Goal: Information Seeking & Learning: Learn about a topic

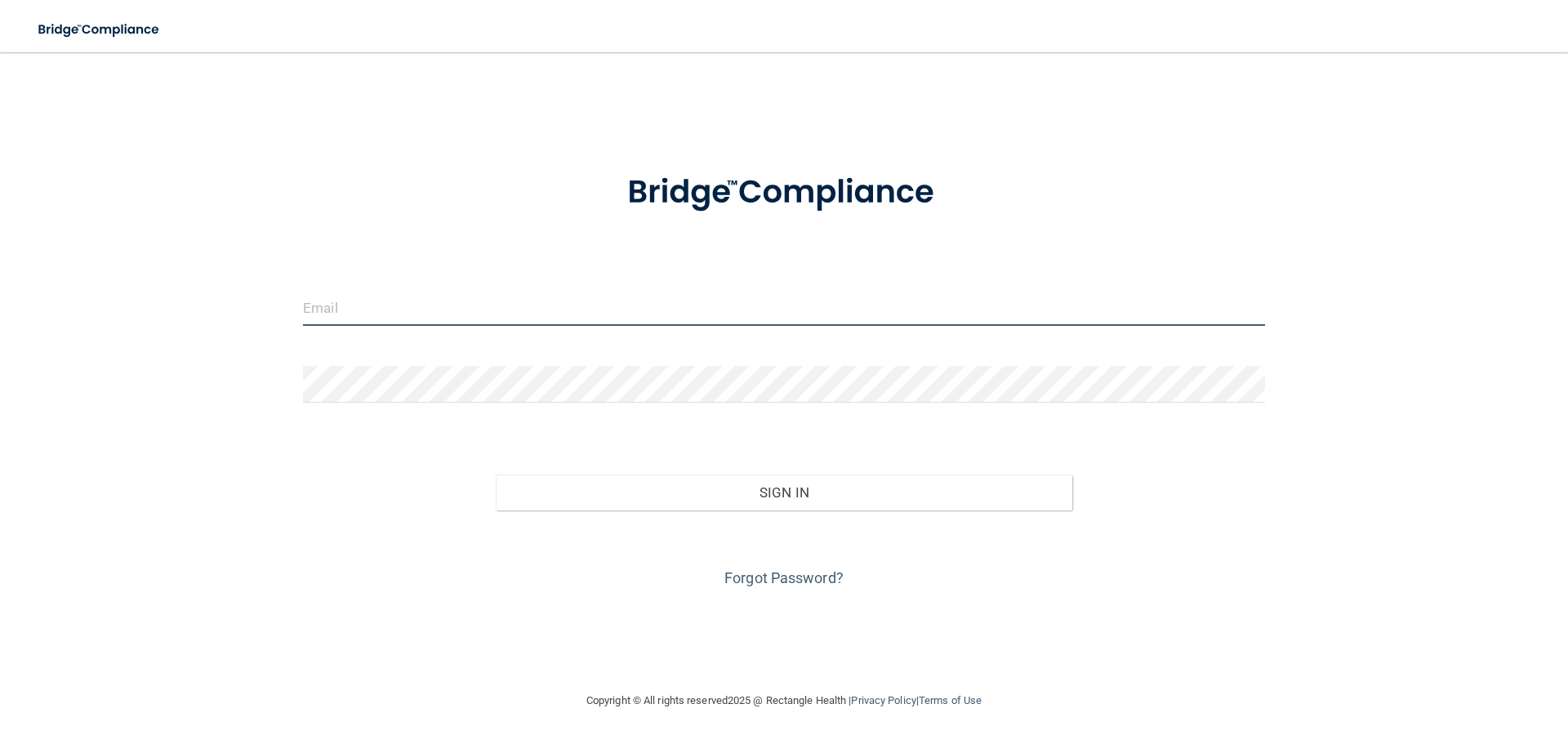
click at [411, 306] on input "email" at bounding box center [784, 307] width 962 height 36
type input "[EMAIL_ADDRESS][DOMAIN_NAME]"
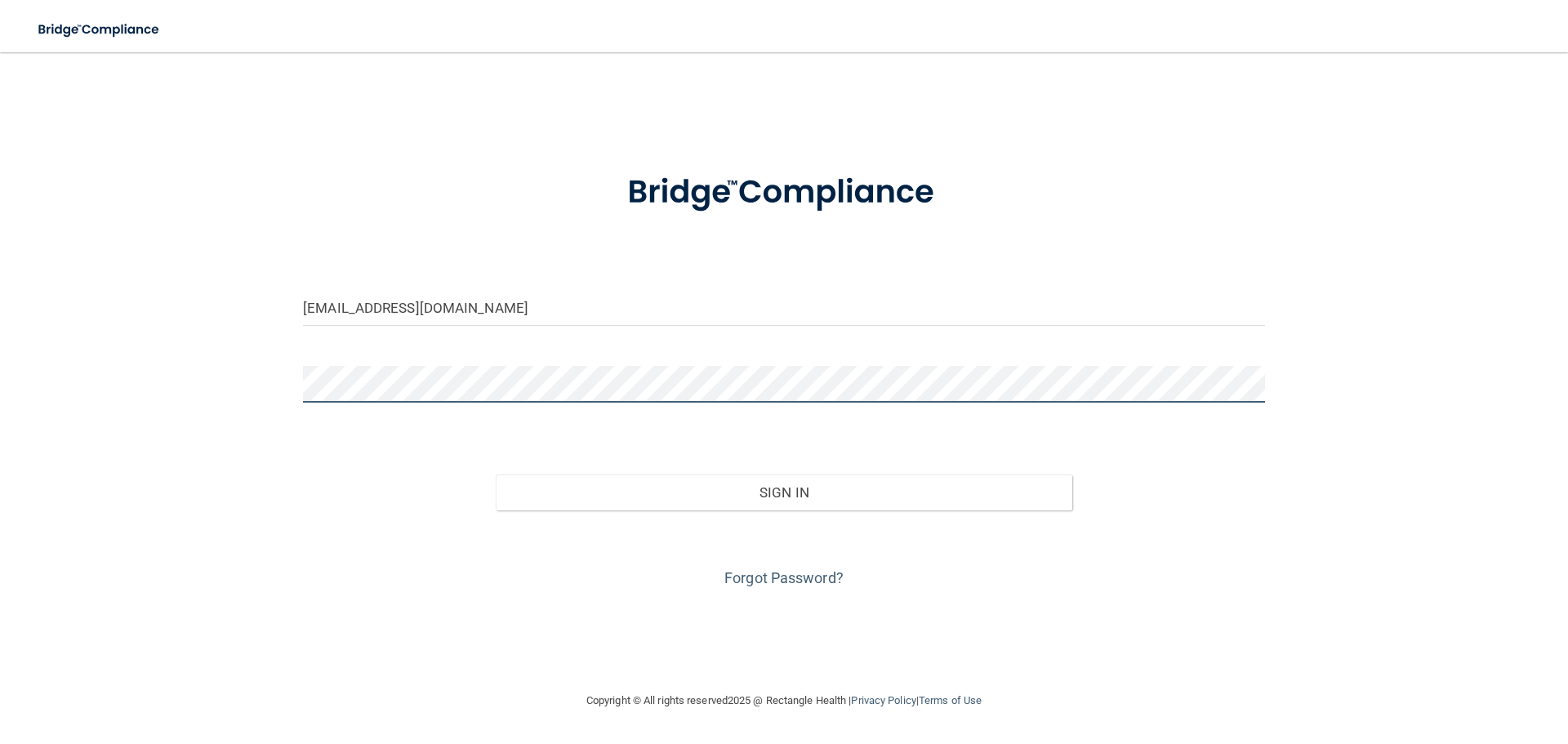
click at [495, 474] on button "Sign In" at bounding box center [784, 492] width 577 height 36
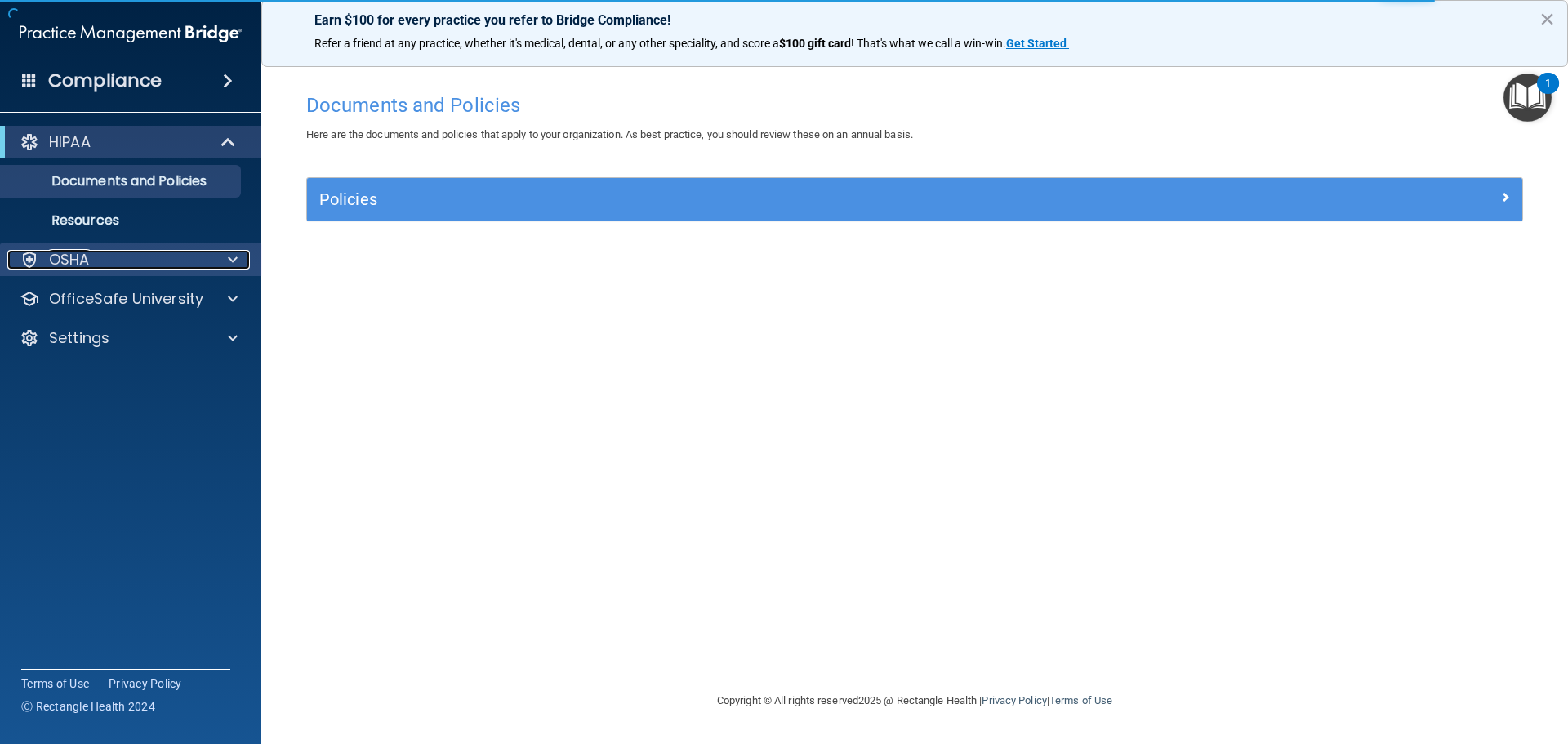
click at [229, 266] on span at bounding box center [233, 260] width 10 height 20
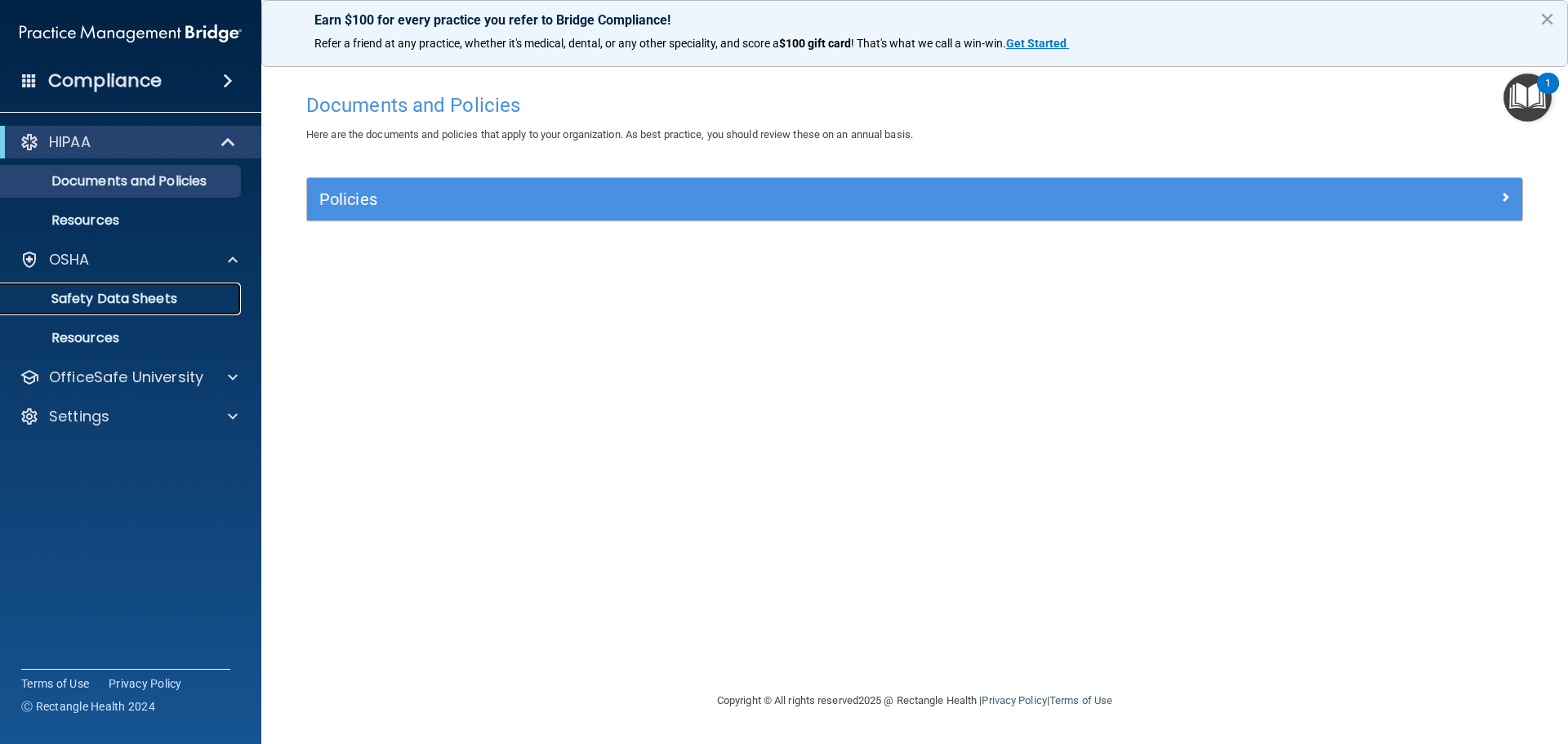
click at [178, 296] on p "Safety Data Sheets" at bounding box center [122, 299] width 223 height 17
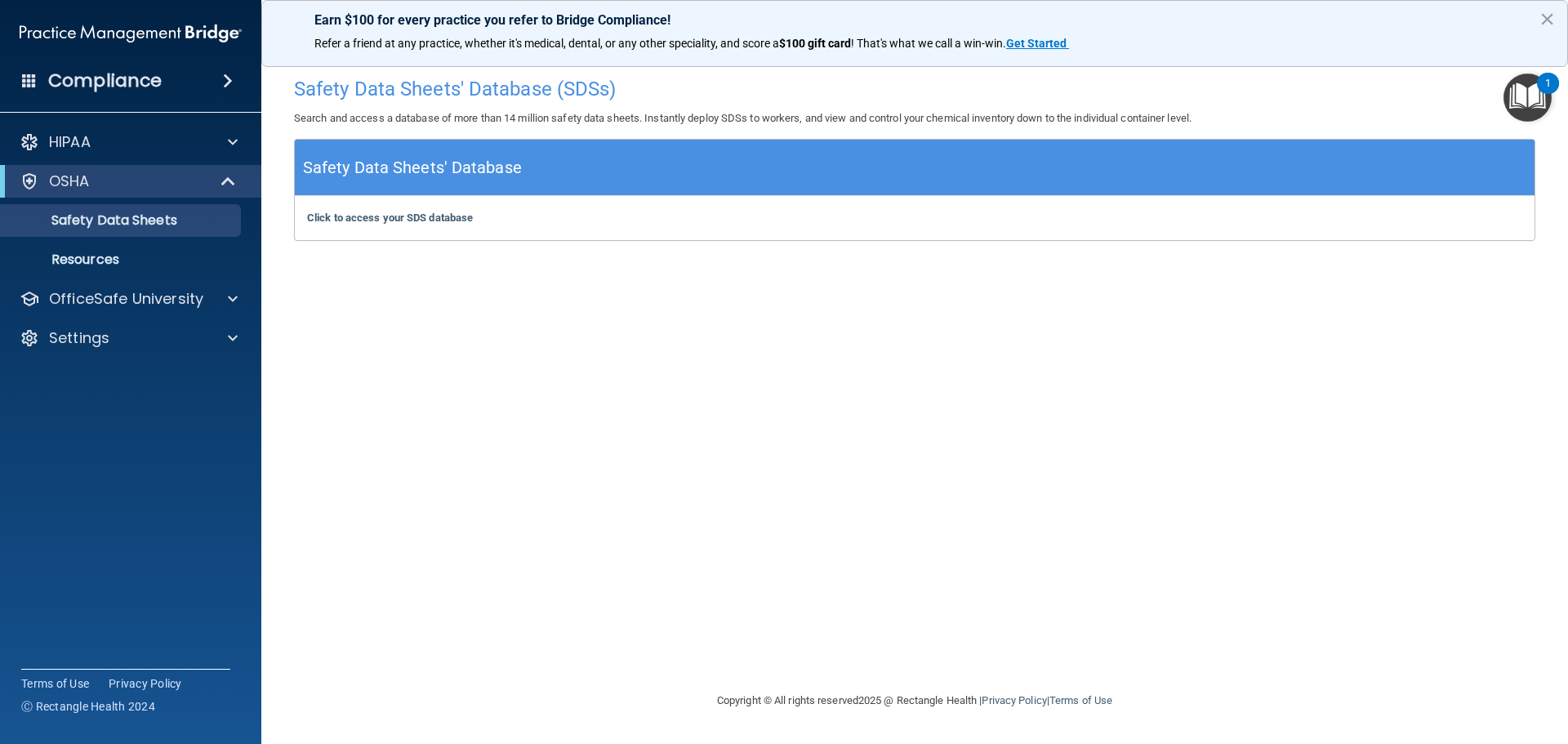
click at [1535, 102] on img "Open Resource Center, 1 new notification" at bounding box center [1527, 97] width 48 height 48
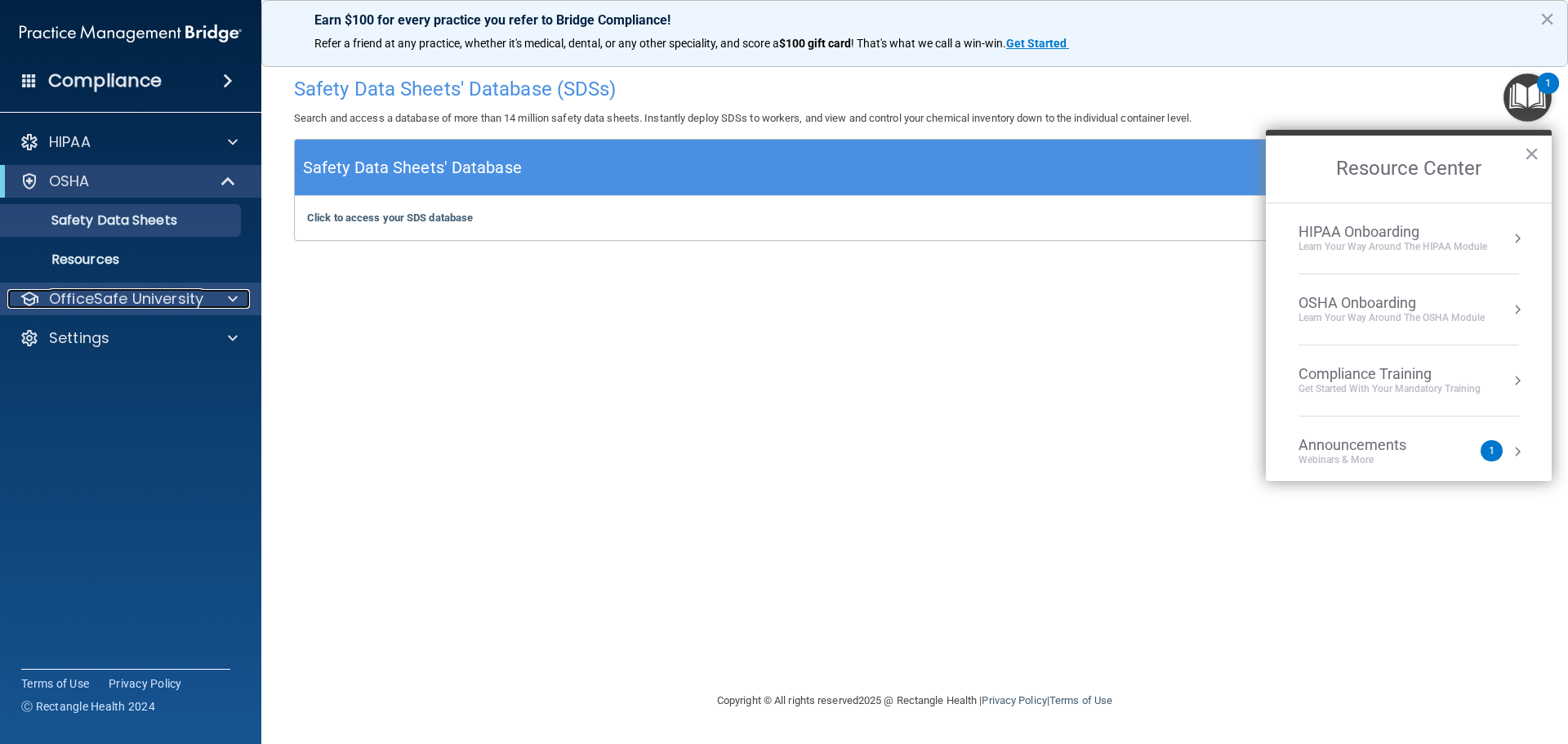
click at [234, 293] on span at bounding box center [233, 299] width 10 height 20
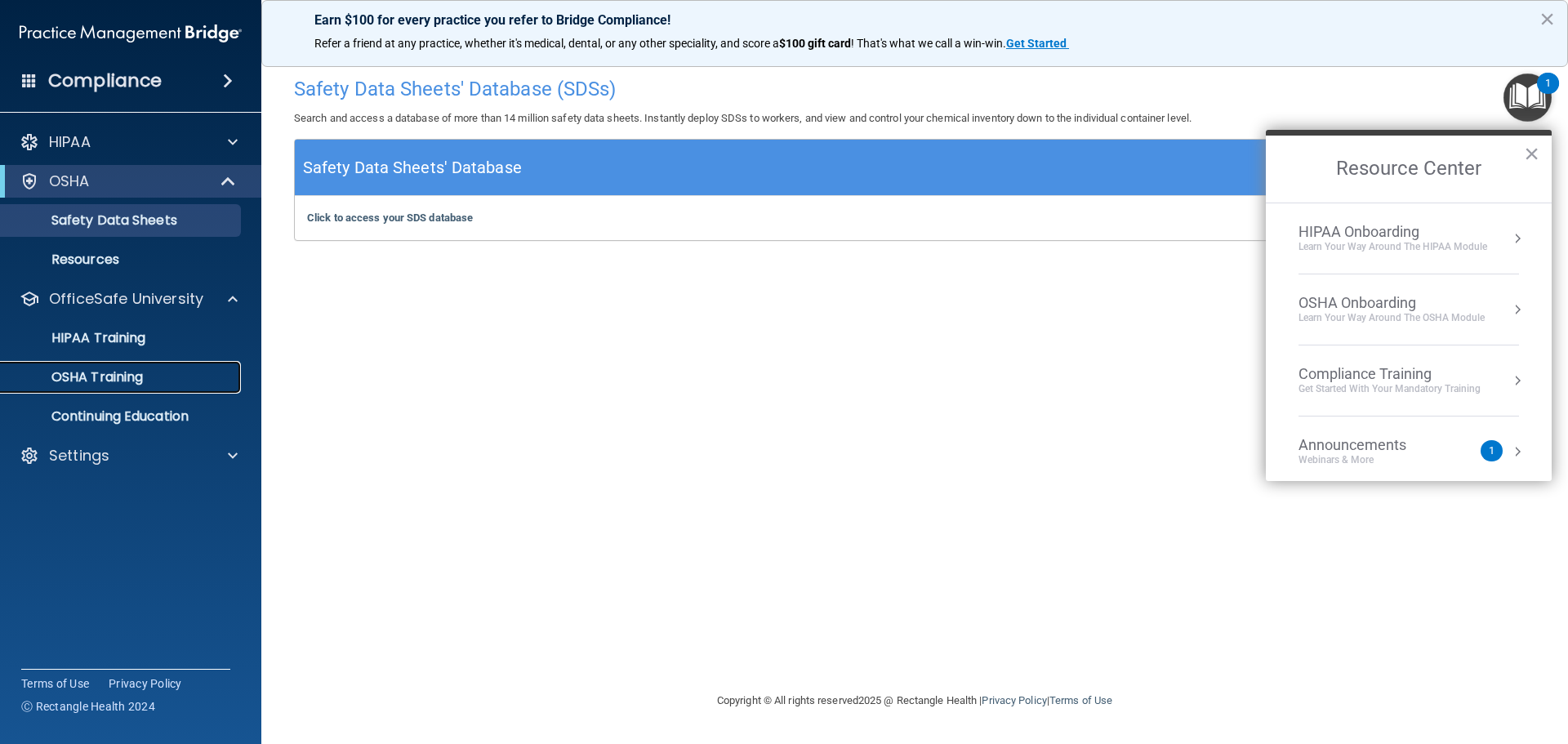
click at [132, 381] on p "OSHA Training" at bounding box center [77, 377] width 132 height 17
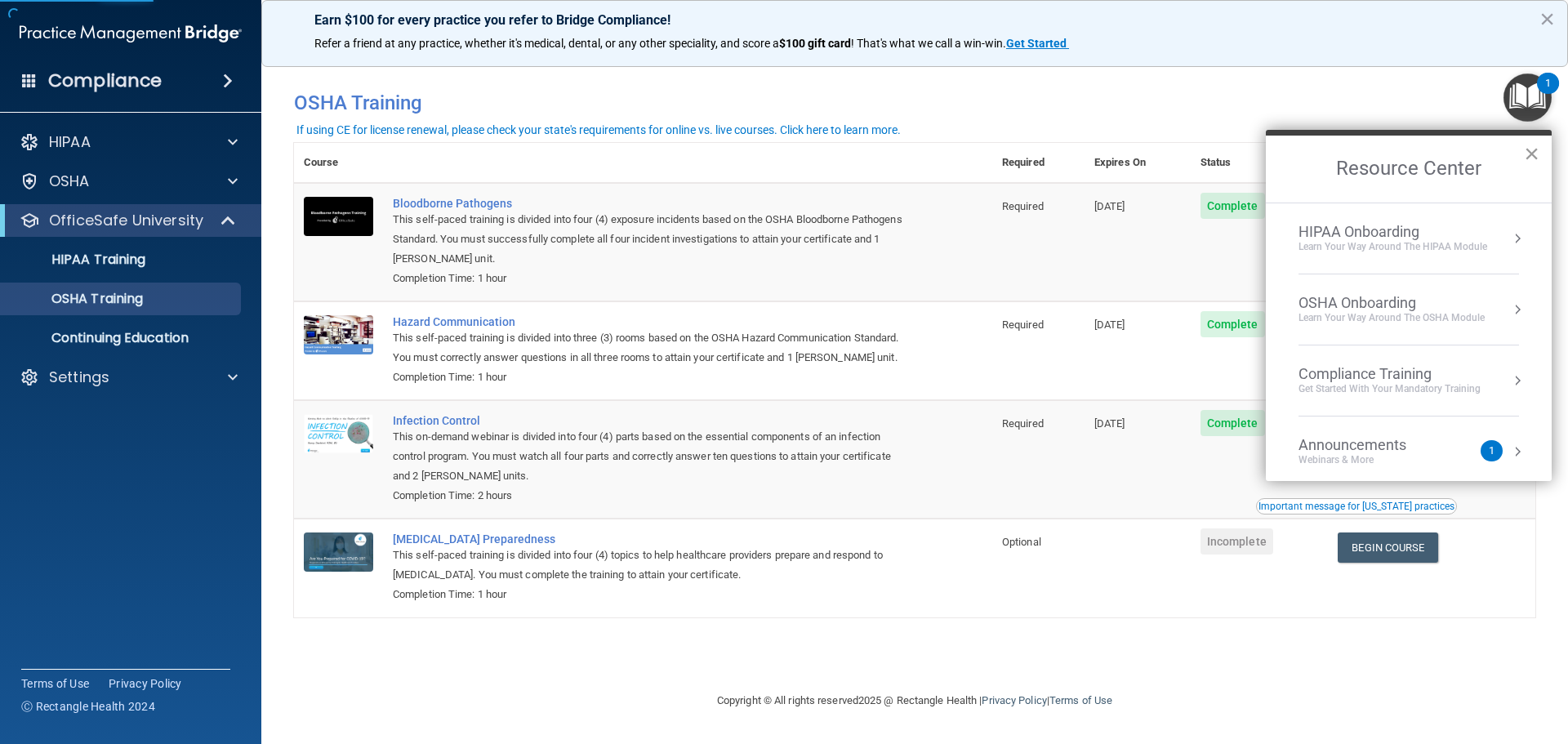
click at [1532, 149] on button "×" at bounding box center [1531, 154] width 16 height 26
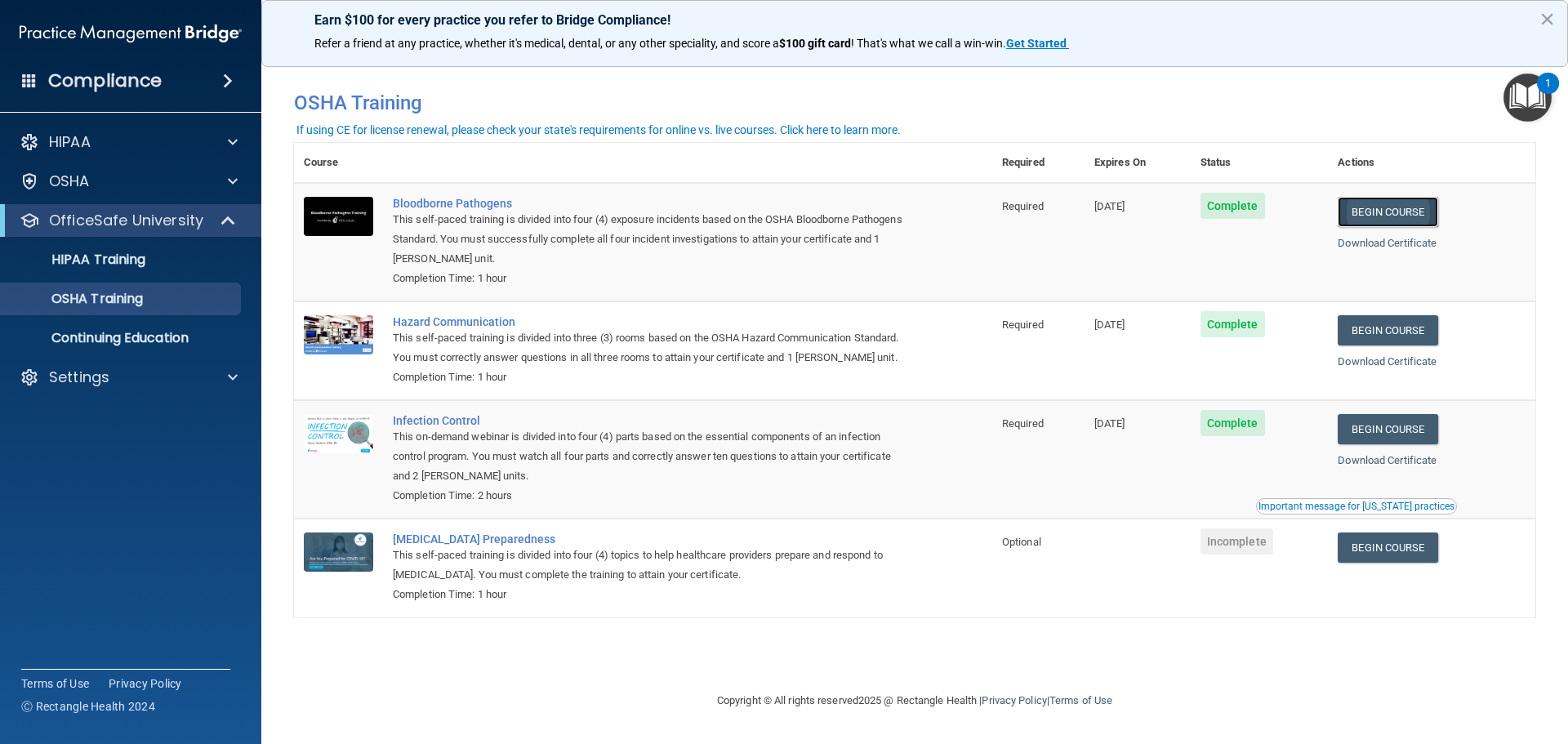
click at [1367, 215] on link "Begin Course" at bounding box center [1387, 211] width 100 height 31
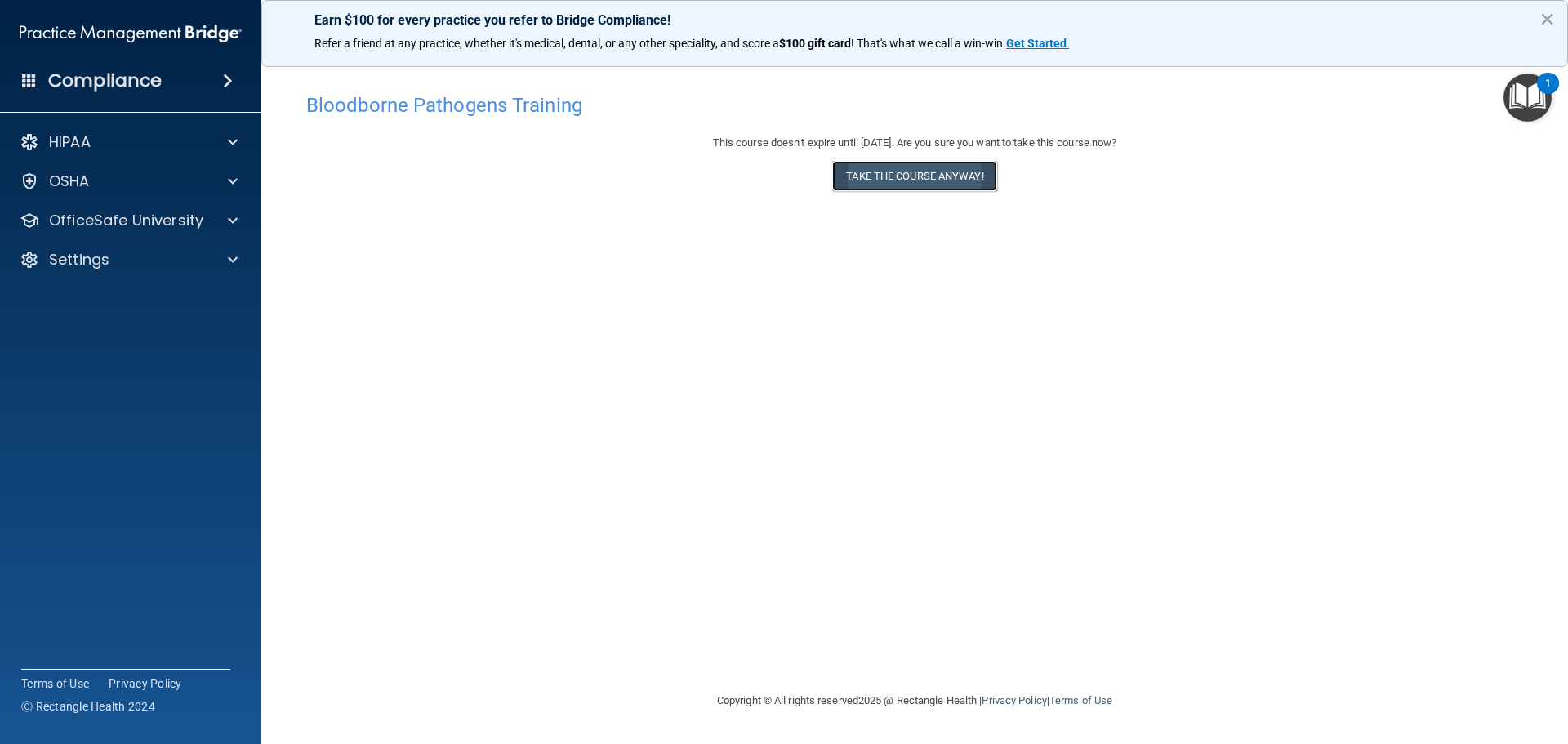
click at [896, 179] on button "Take the course anyway!" at bounding box center [914, 176] width 164 height 31
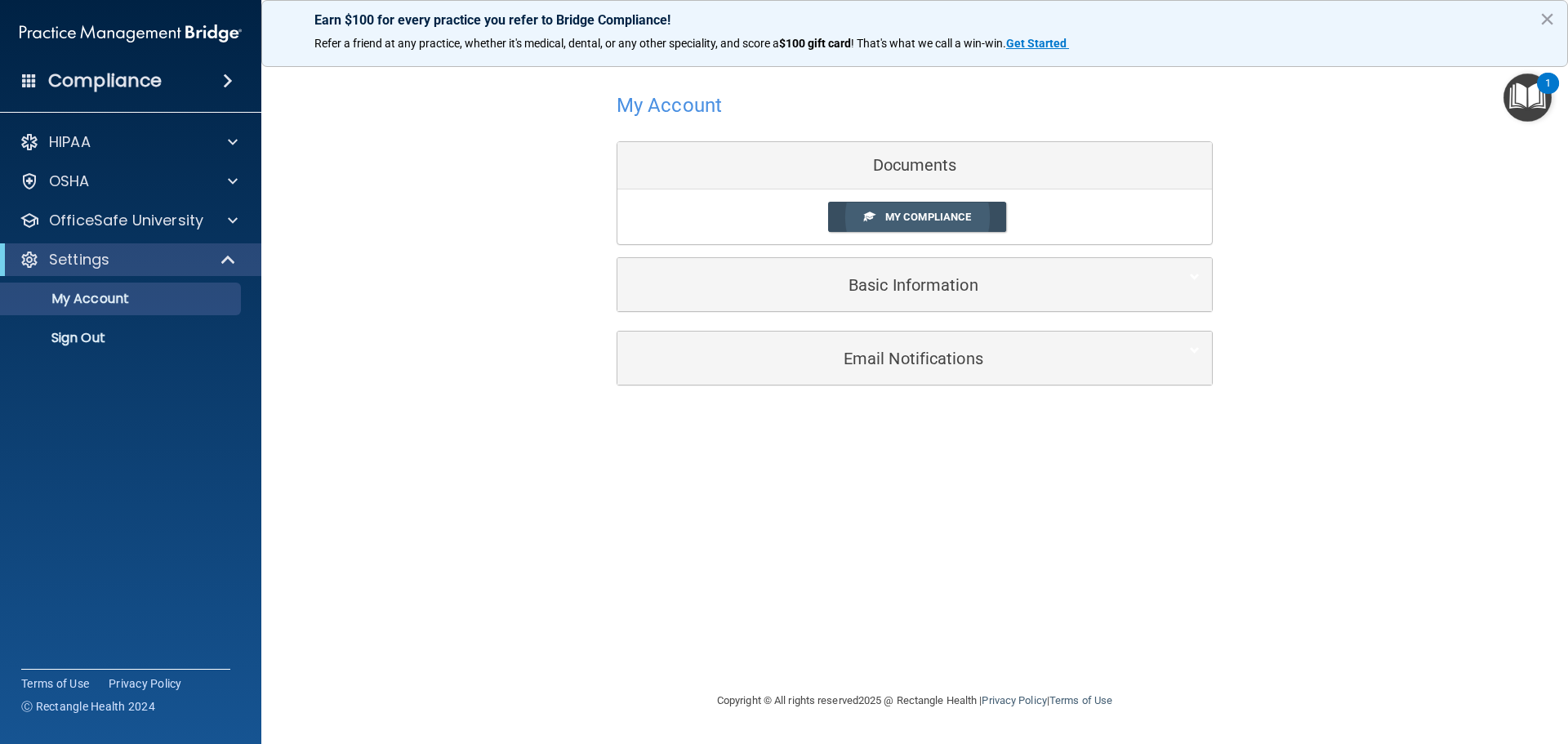
click at [918, 216] on span "My Compliance" at bounding box center [928, 216] width 86 height 12
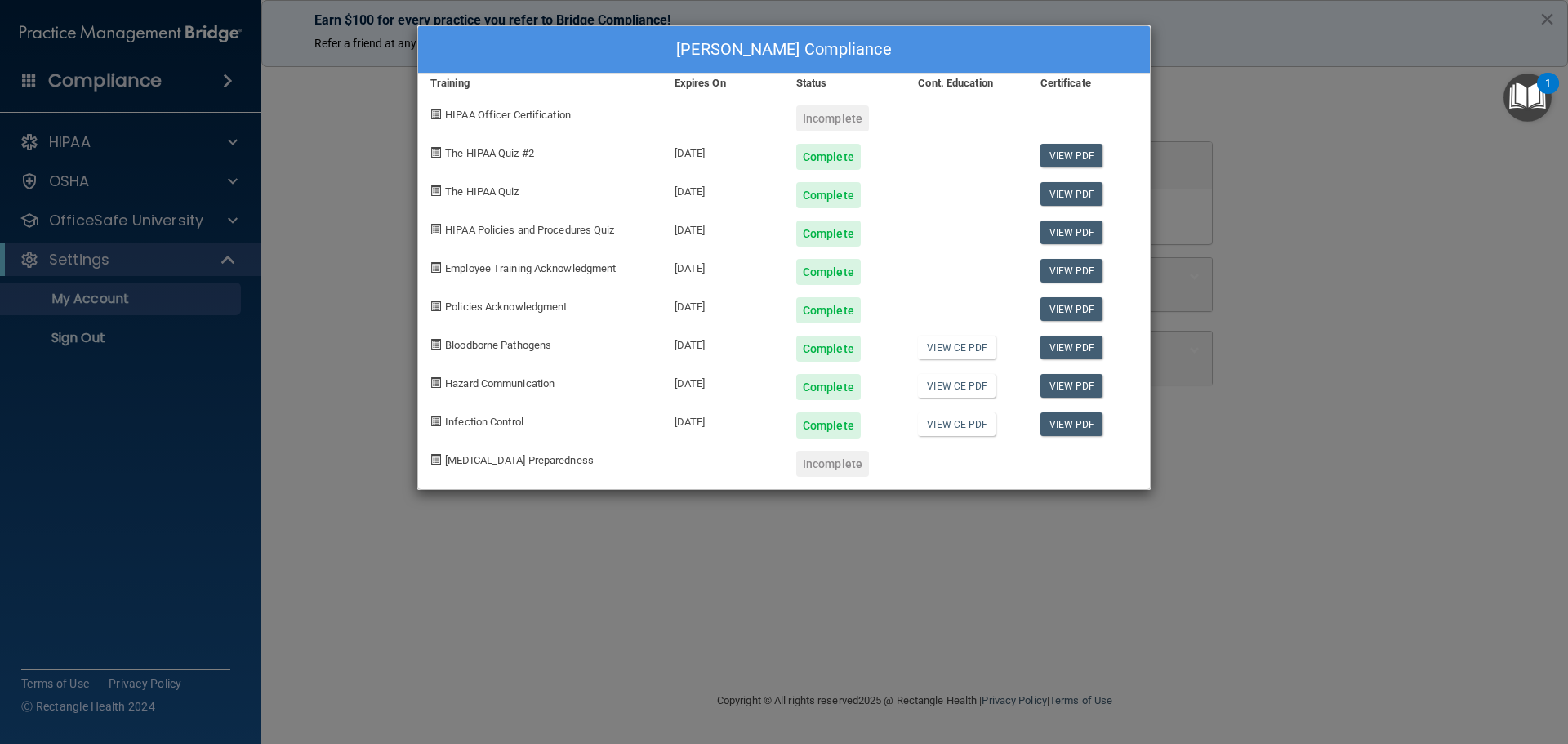
click at [1384, 149] on div "[PERSON_NAME] Compliance Training Expires On Status Cont. Education Certificate…" at bounding box center [784, 372] width 1568 height 744
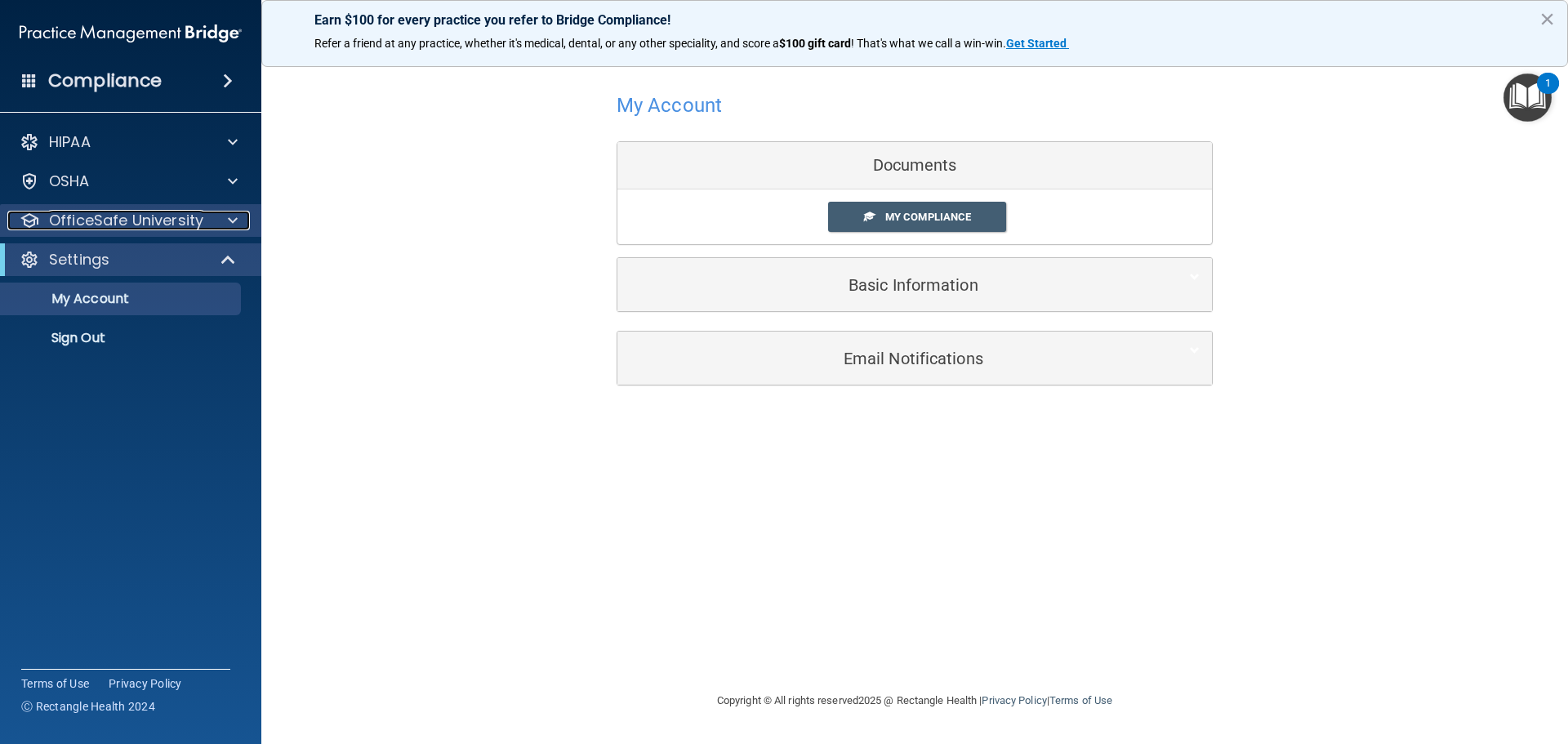
click at [244, 224] on div at bounding box center [230, 220] width 40 height 20
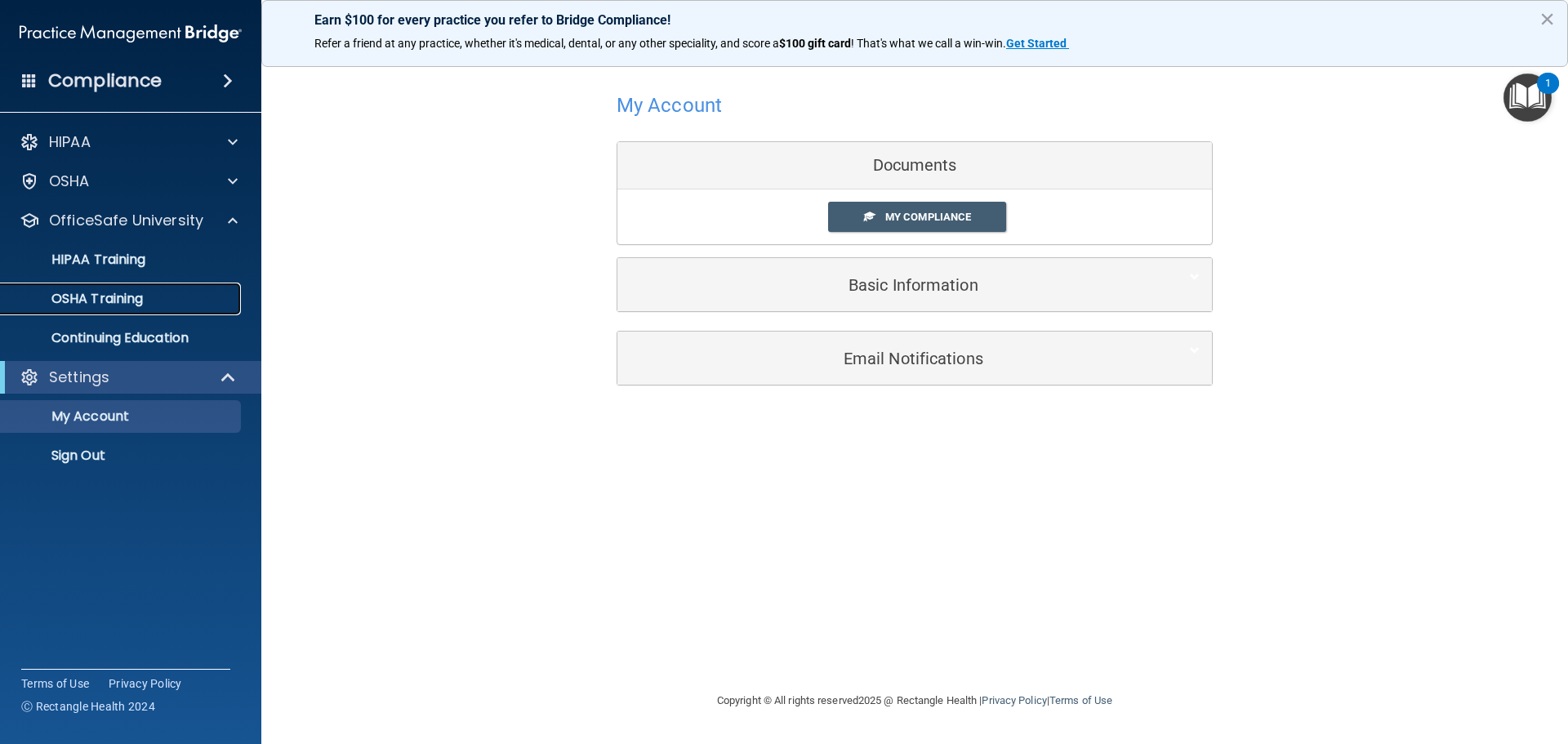
click at [155, 305] on div "OSHA Training" at bounding box center [122, 299] width 223 height 17
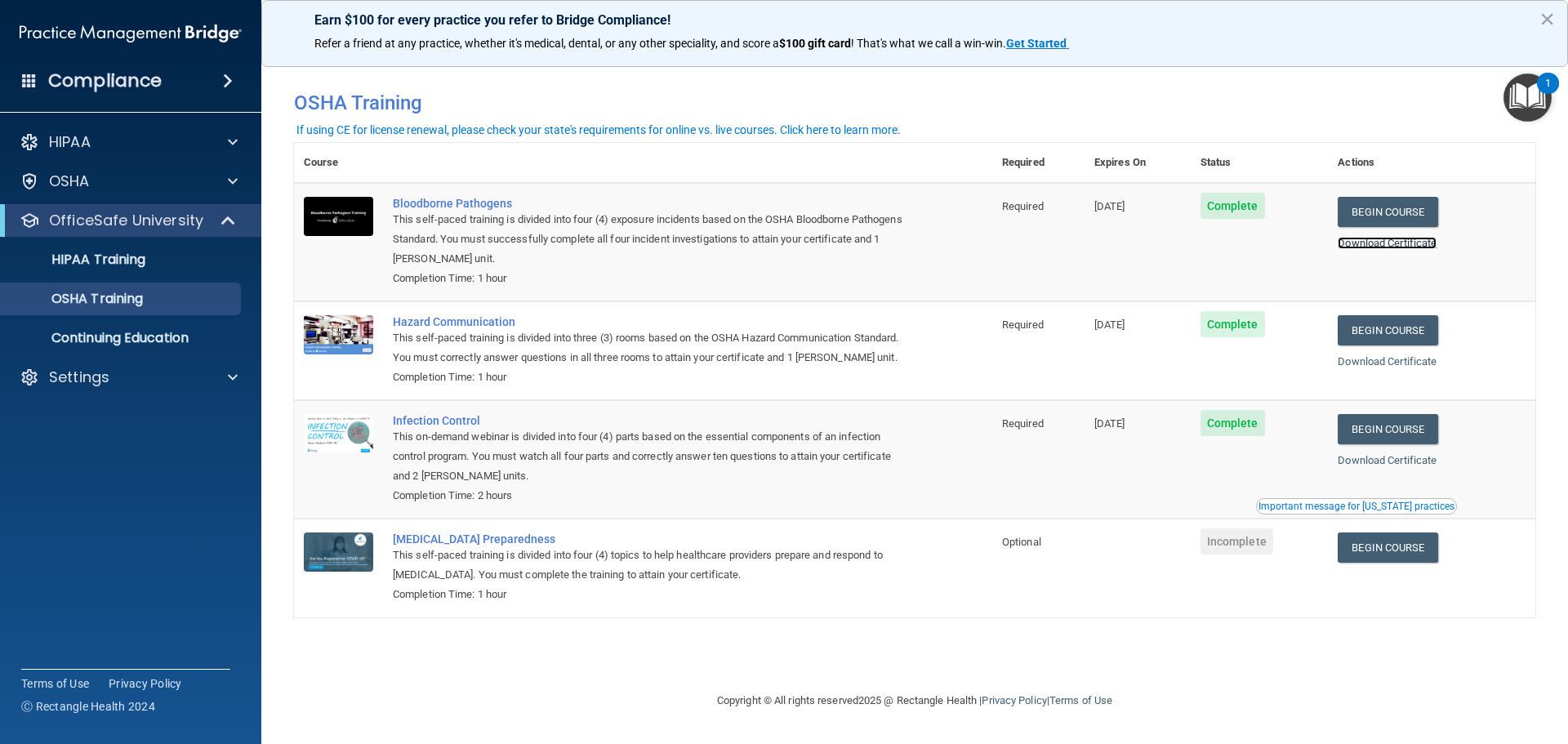
click at [1399, 240] on link "Download Certificate" at bounding box center [1387, 243] width 99 height 12
click at [1389, 336] on link "Begin Course" at bounding box center [1387, 330] width 100 height 31
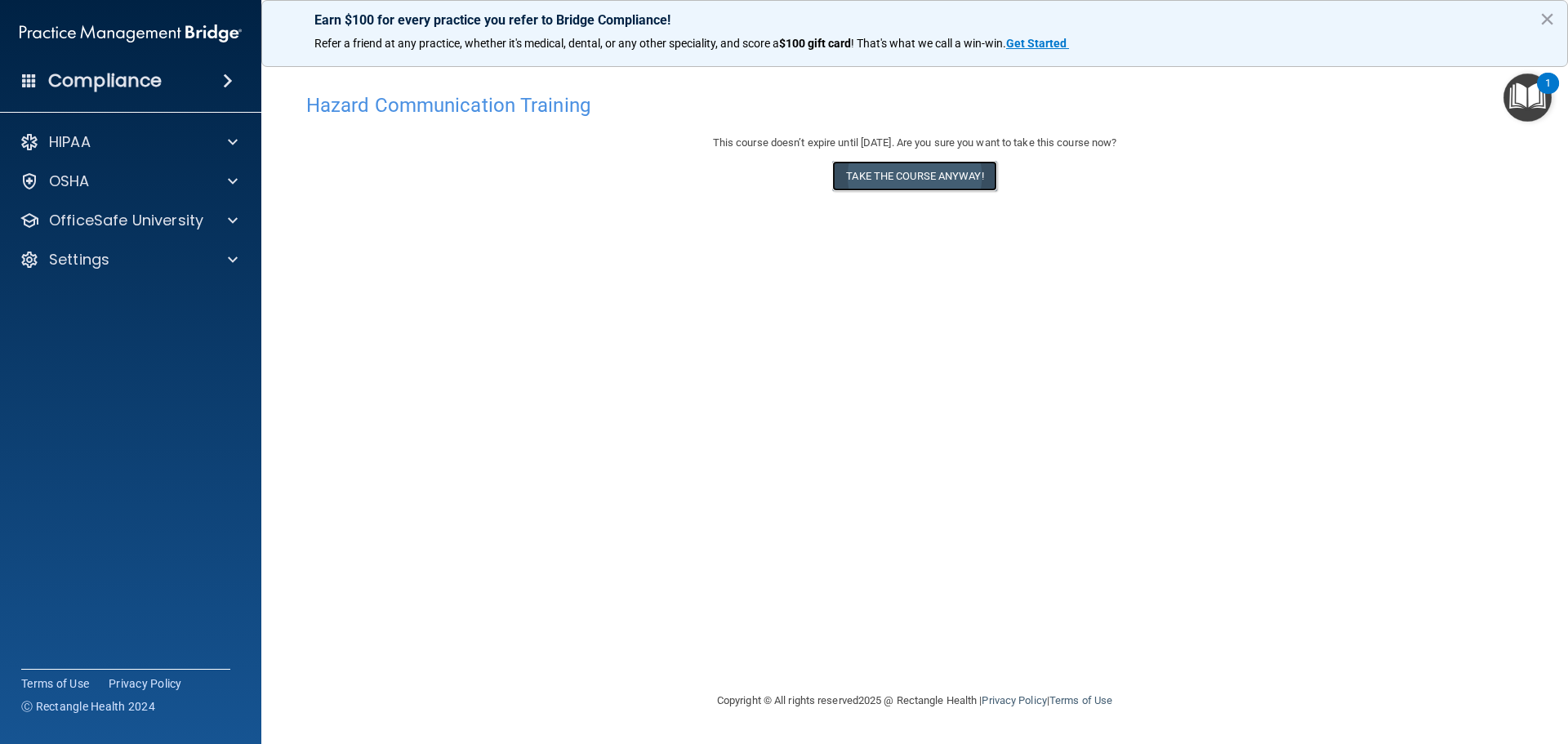
click at [916, 167] on button "Take the course anyway!" at bounding box center [914, 176] width 164 height 31
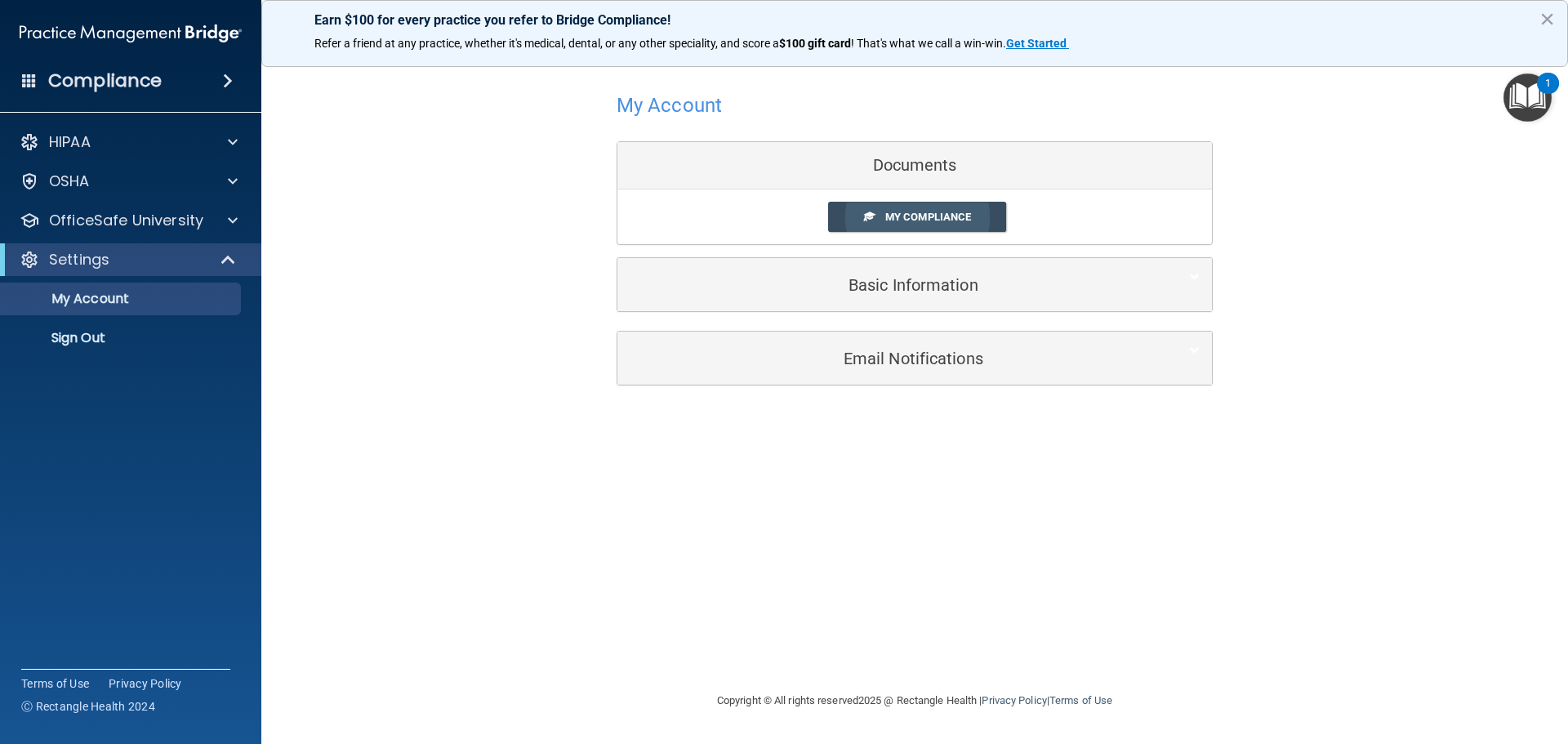
click at [898, 216] on span "My Compliance" at bounding box center [928, 216] width 86 height 12
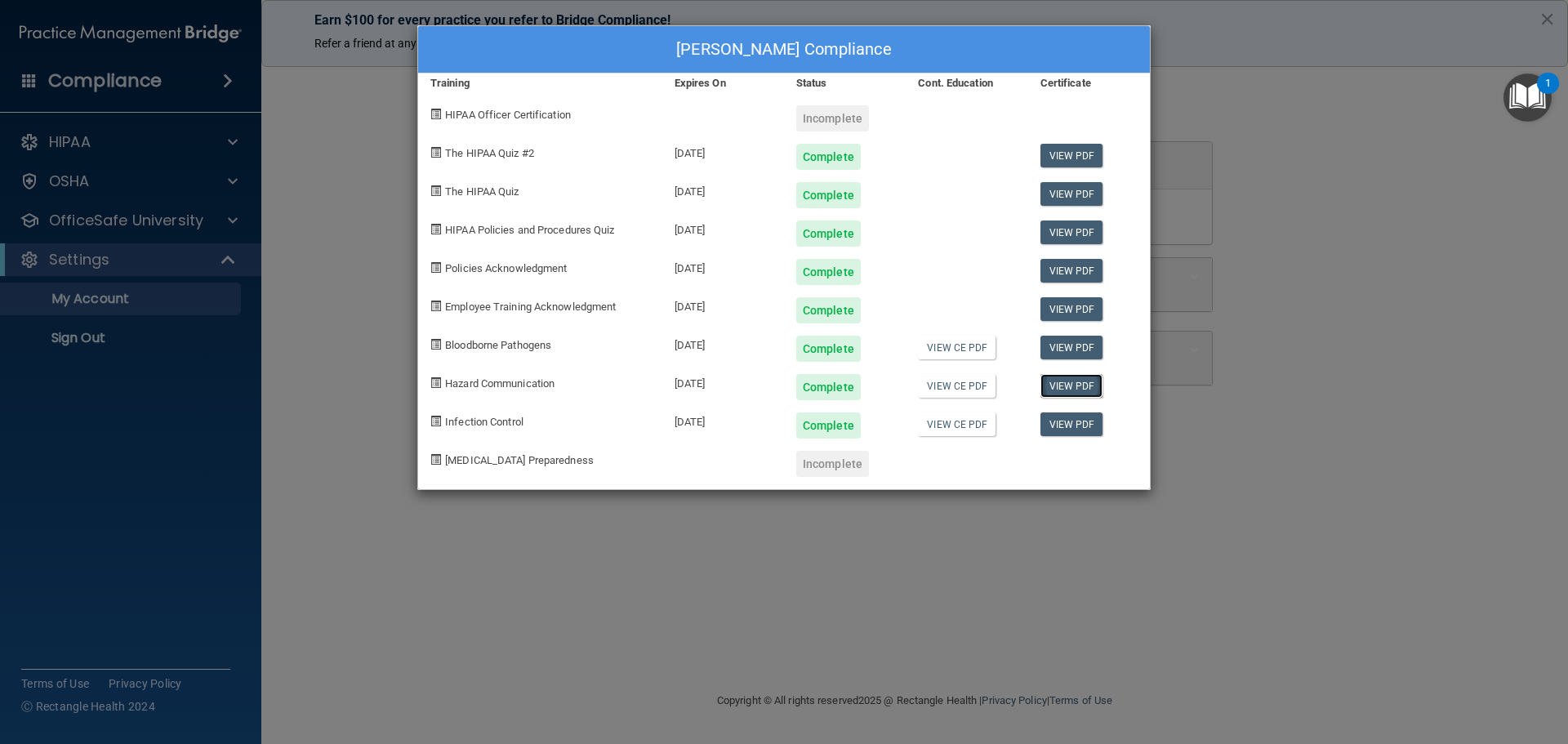
click at [1082, 386] on link "View PDF" at bounding box center [1072, 386] width 63 height 24
click at [1341, 338] on div "Rachelle Dilley's Compliance Training Expires On Status Cont. Education Certifi…" at bounding box center [784, 372] width 1568 height 744
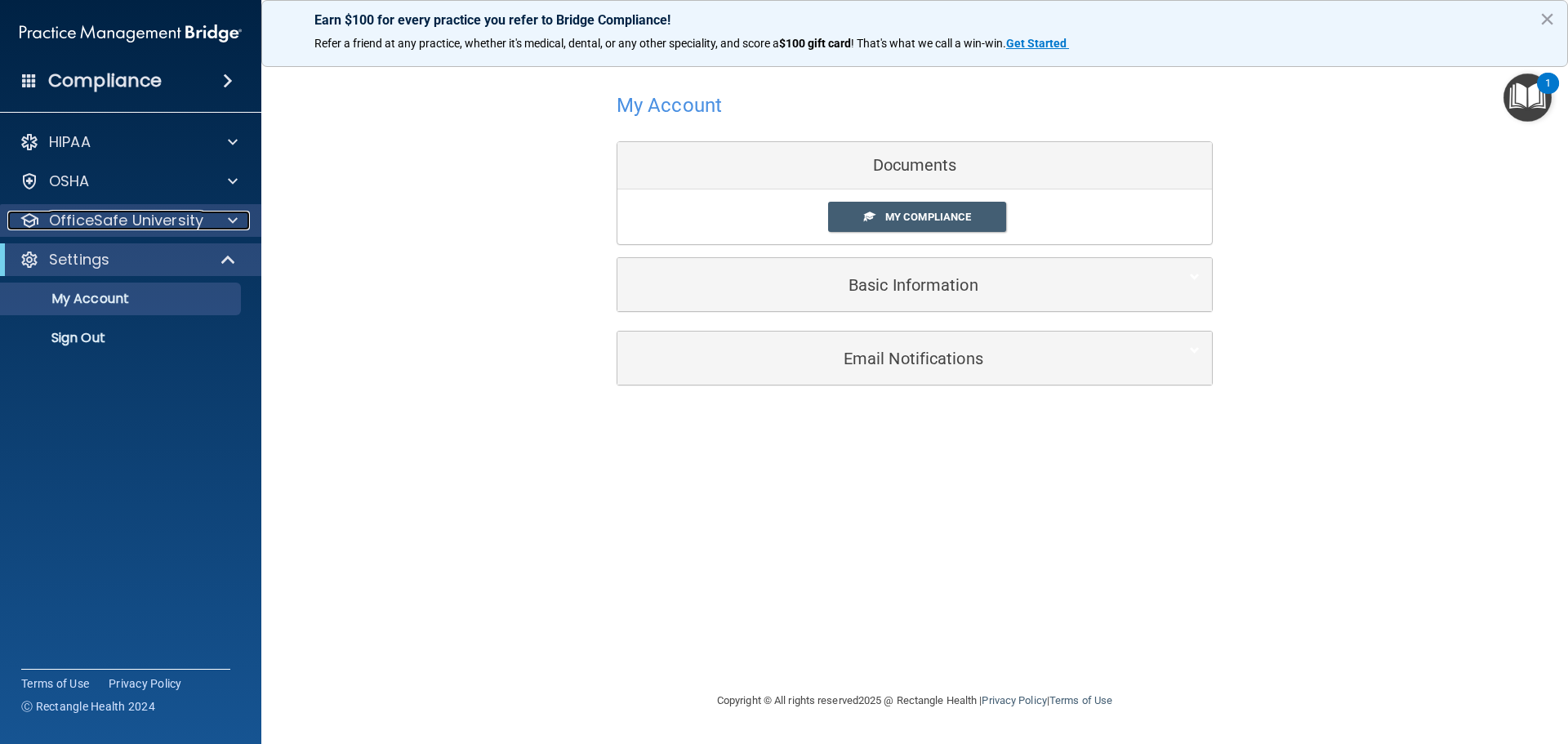
click at [149, 219] on p "OfficeSafe University" at bounding box center [126, 220] width 154 height 20
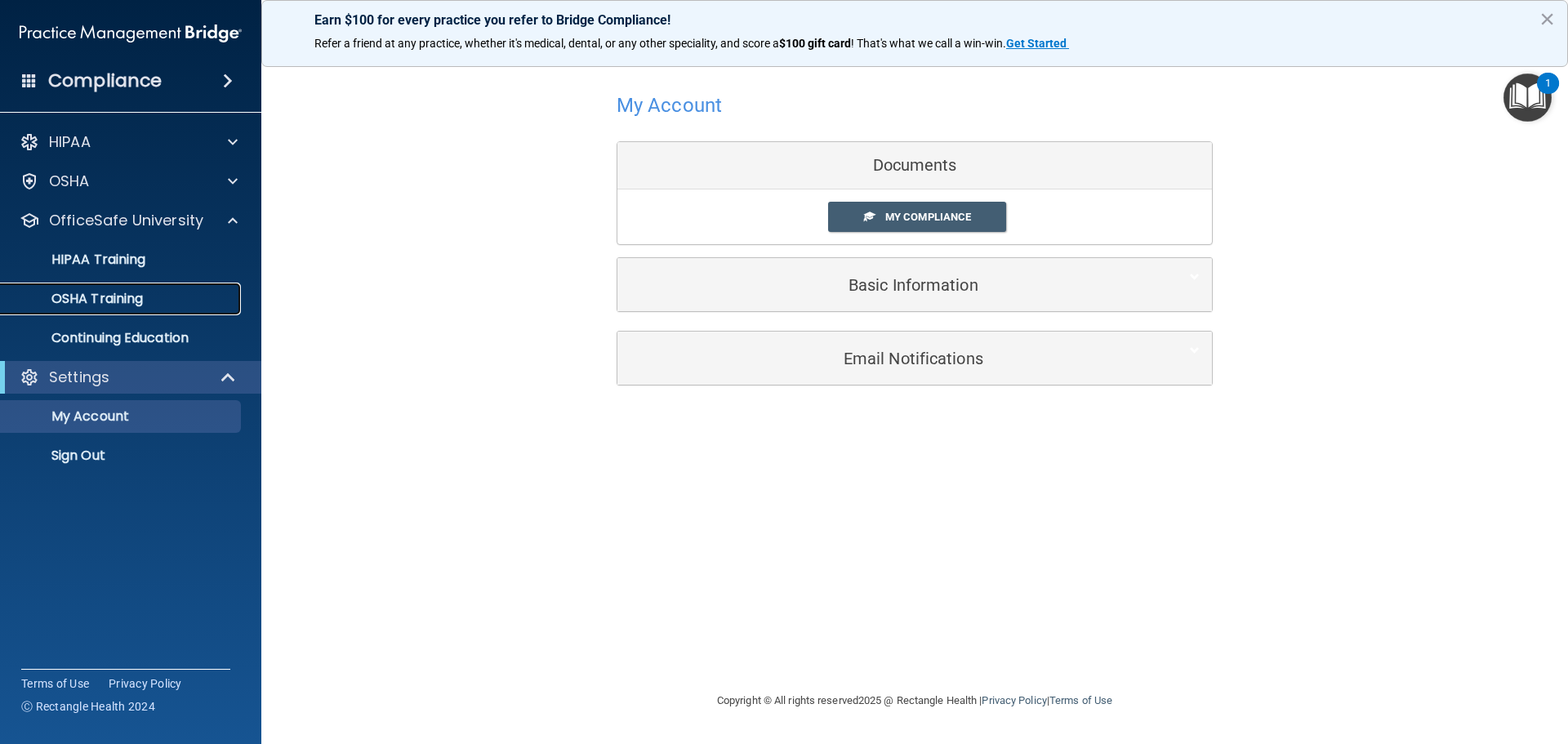
click at [187, 311] on link "OSHA Training" at bounding box center [111, 299] width 257 height 33
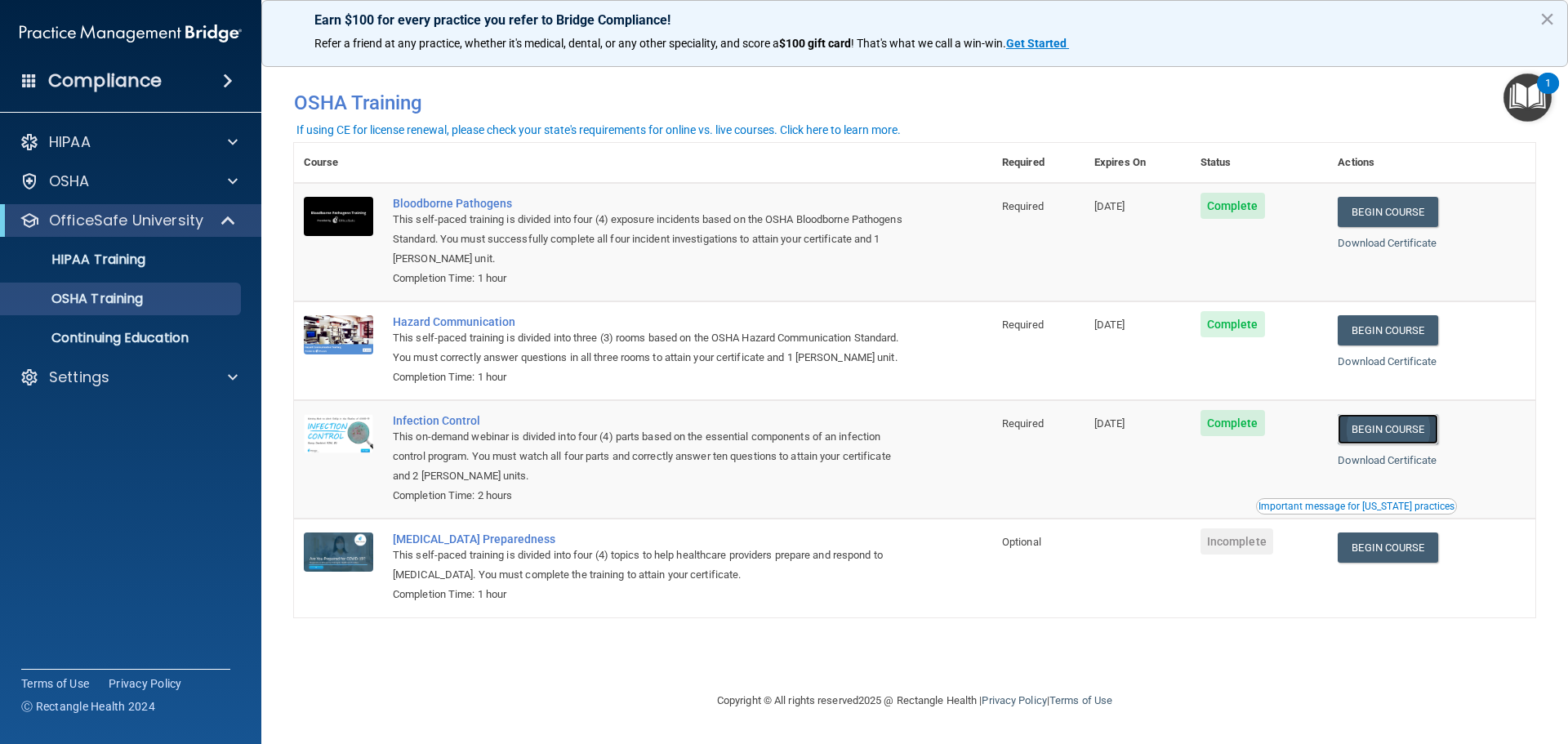
click at [1397, 435] on link "Begin Course" at bounding box center [1387, 429] width 100 height 31
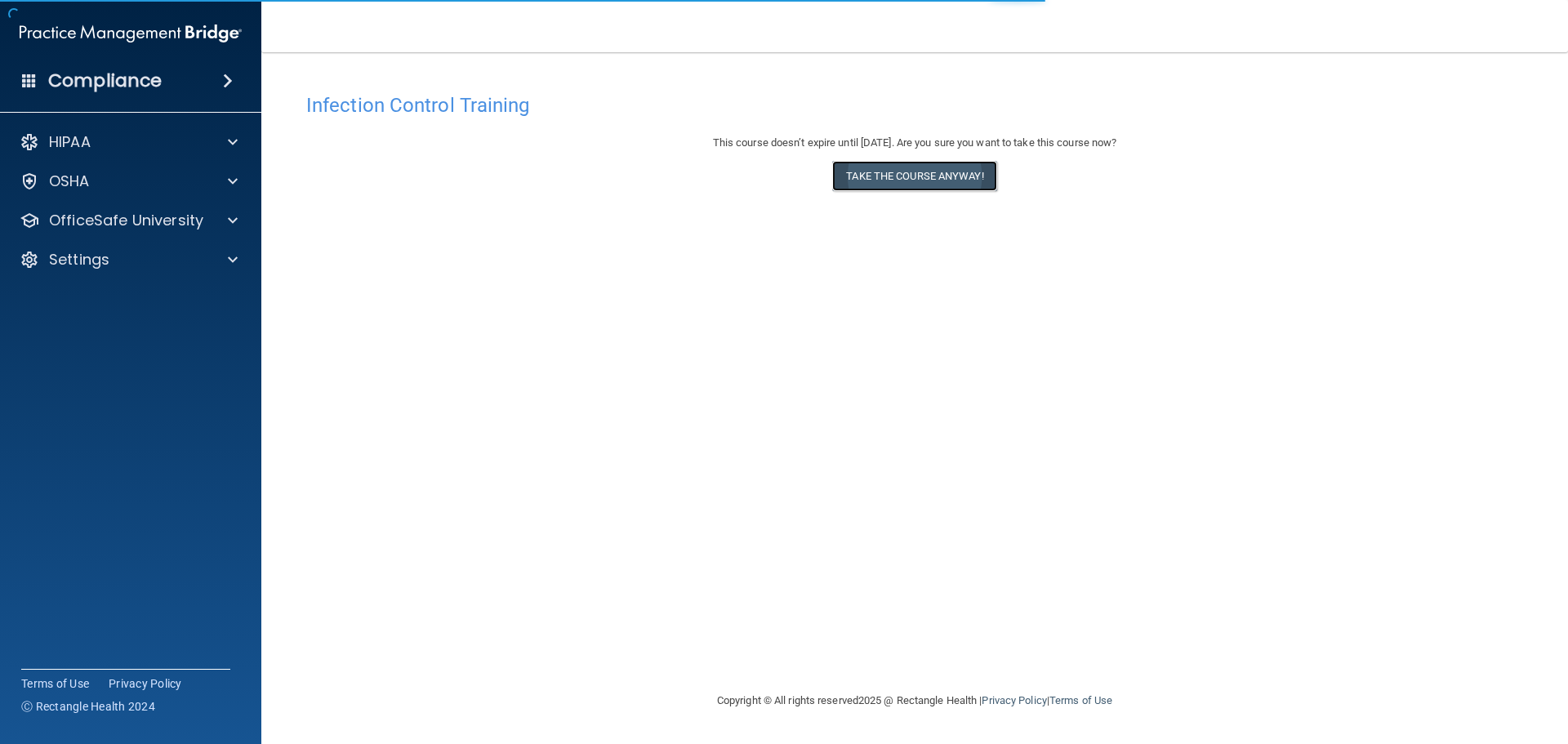
click at [886, 178] on button "Take the course anyway!" at bounding box center [914, 176] width 164 height 31
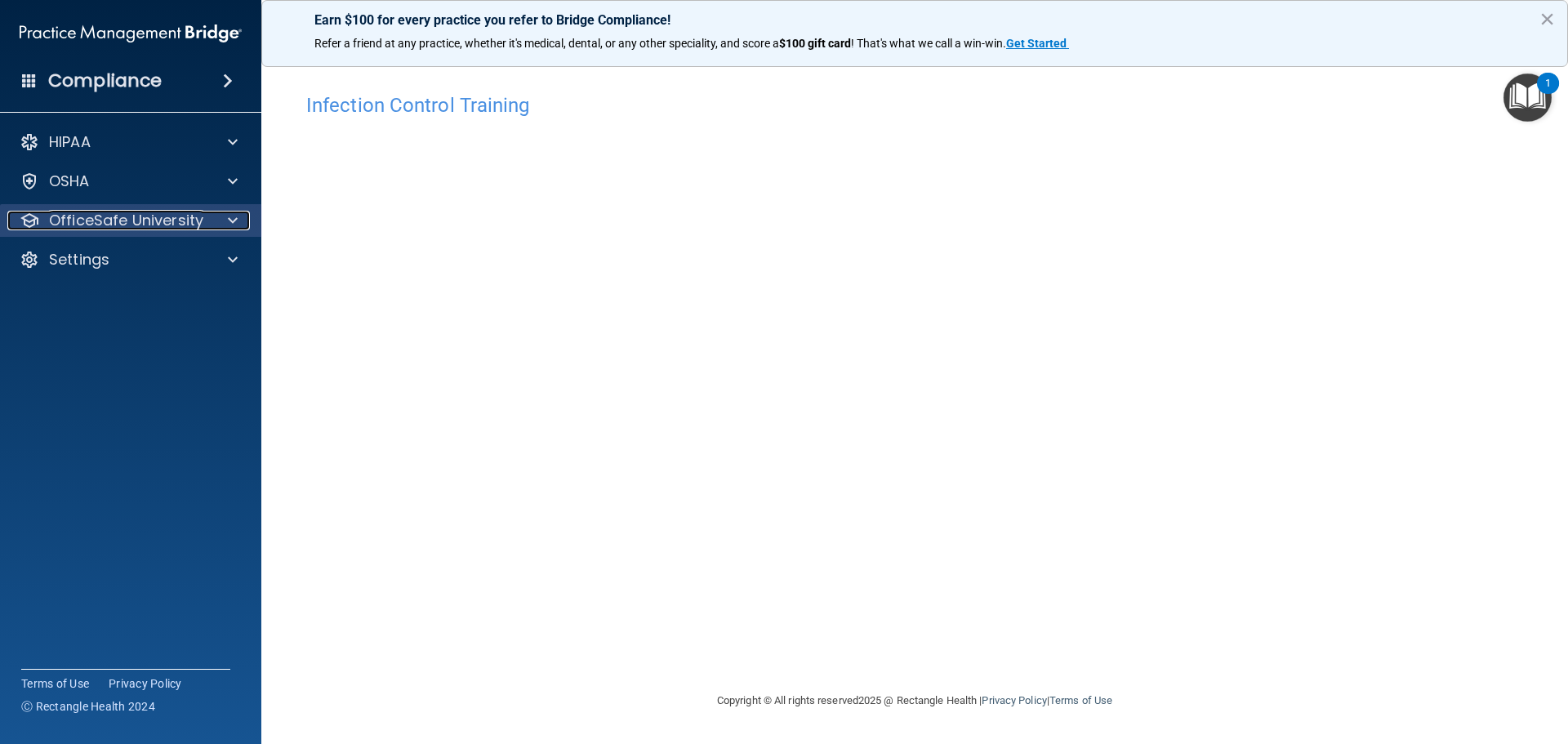
click at [218, 218] on div at bounding box center [230, 220] width 40 height 20
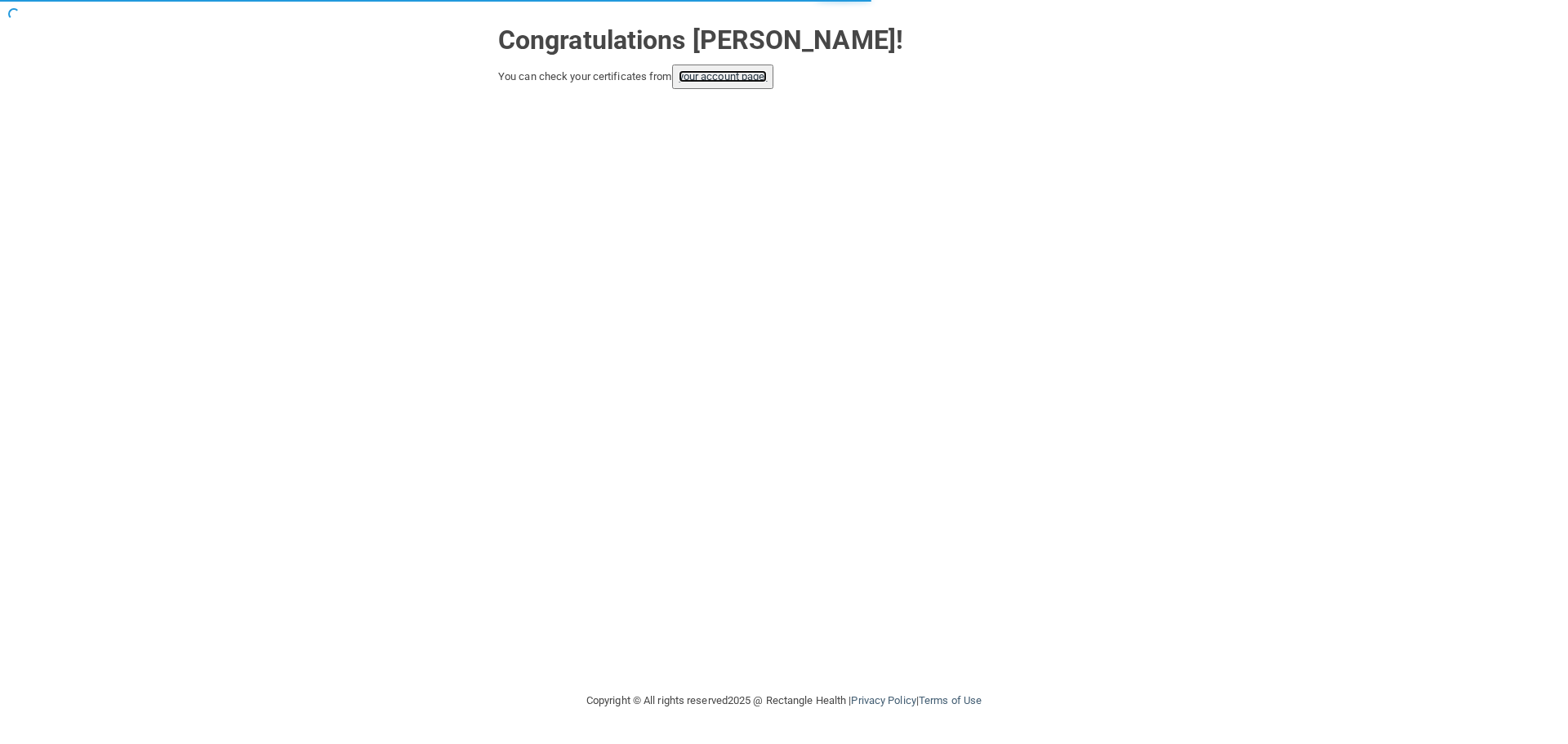
click at [751, 70] on link "your account page!" at bounding box center [723, 76] width 89 height 12
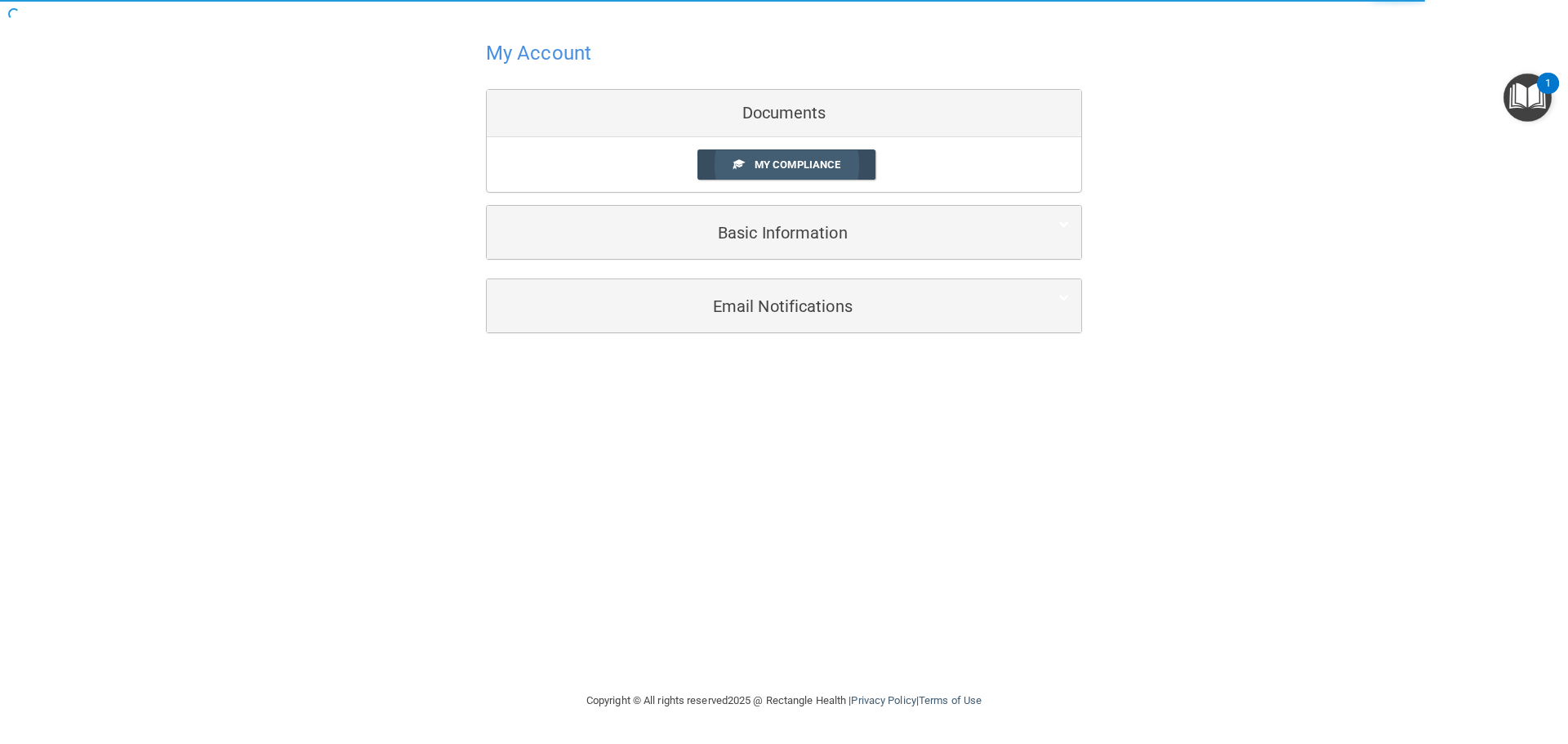
click at [808, 160] on span "My Compliance" at bounding box center [798, 164] width 86 height 12
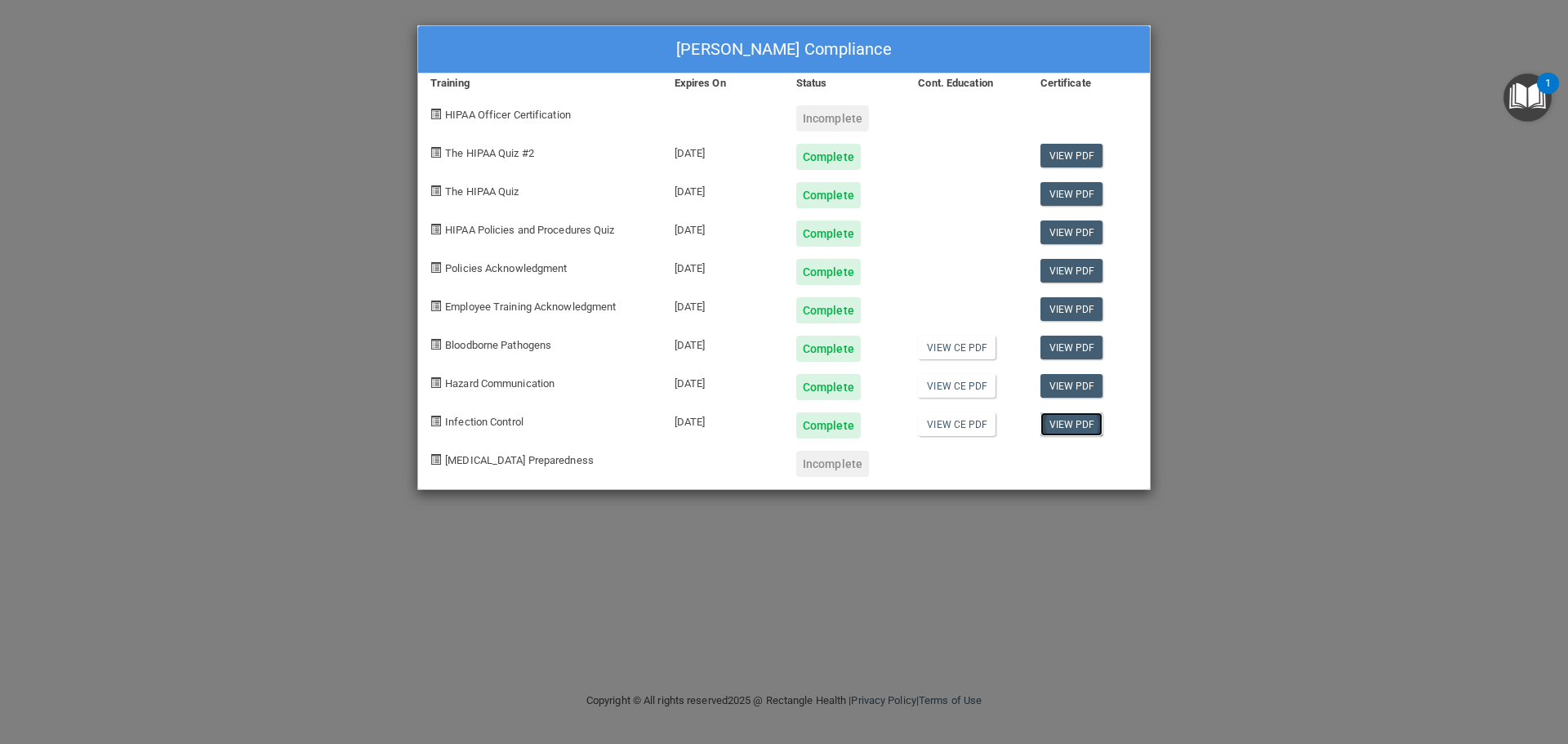
click at [1082, 423] on link "View PDF" at bounding box center [1072, 424] width 63 height 24
click at [1490, 523] on div "Rachelle Dilley's Compliance Training Expires On Status Cont. Education Certifi…" at bounding box center [784, 372] width 1568 height 744
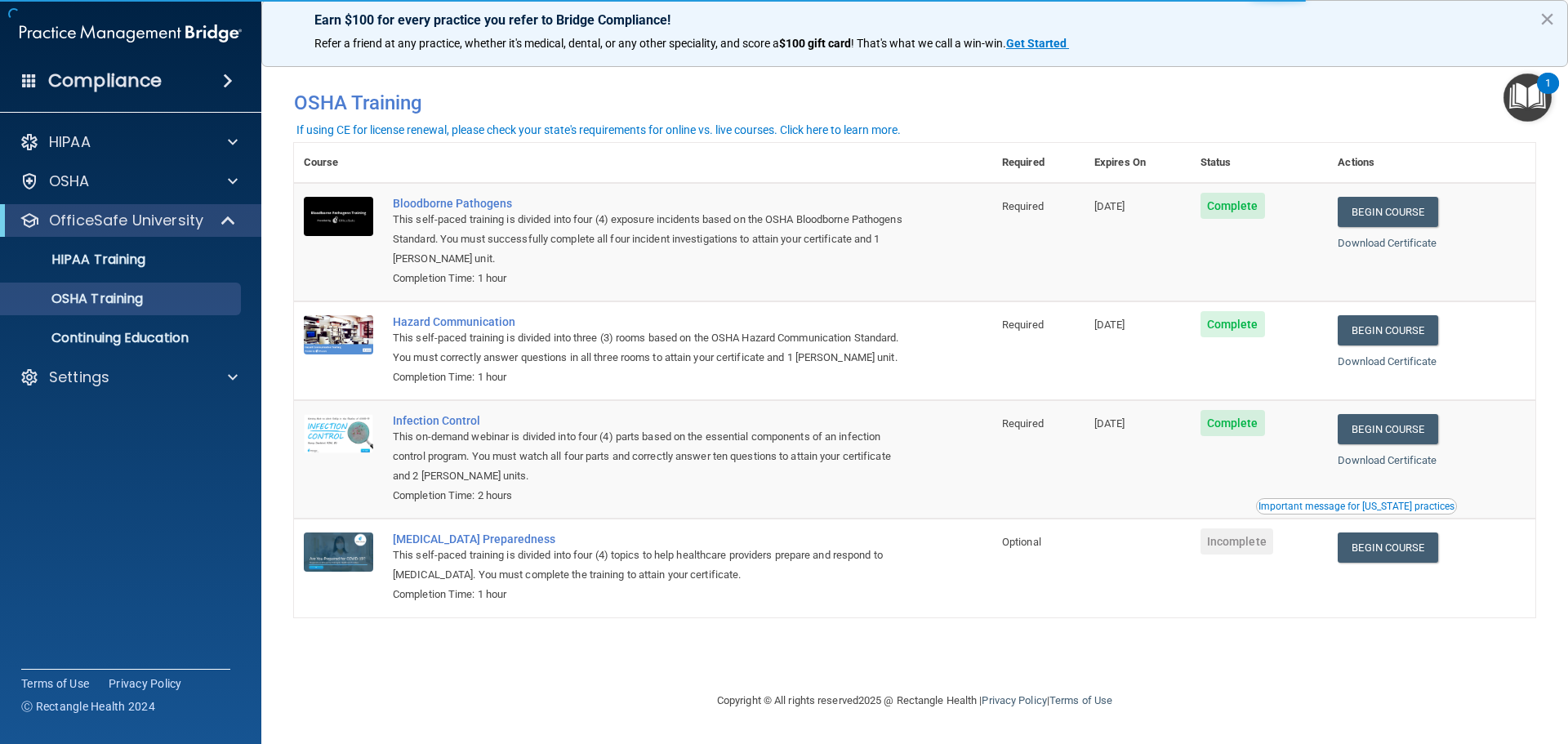
drag, startPoint x: 1152, startPoint y: 482, endPoint x: 1148, endPoint y: 491, distance: 9.8
click at [1150, 489] on td "[DATE]" at bounding box center [1137, 459] width 107 height 118
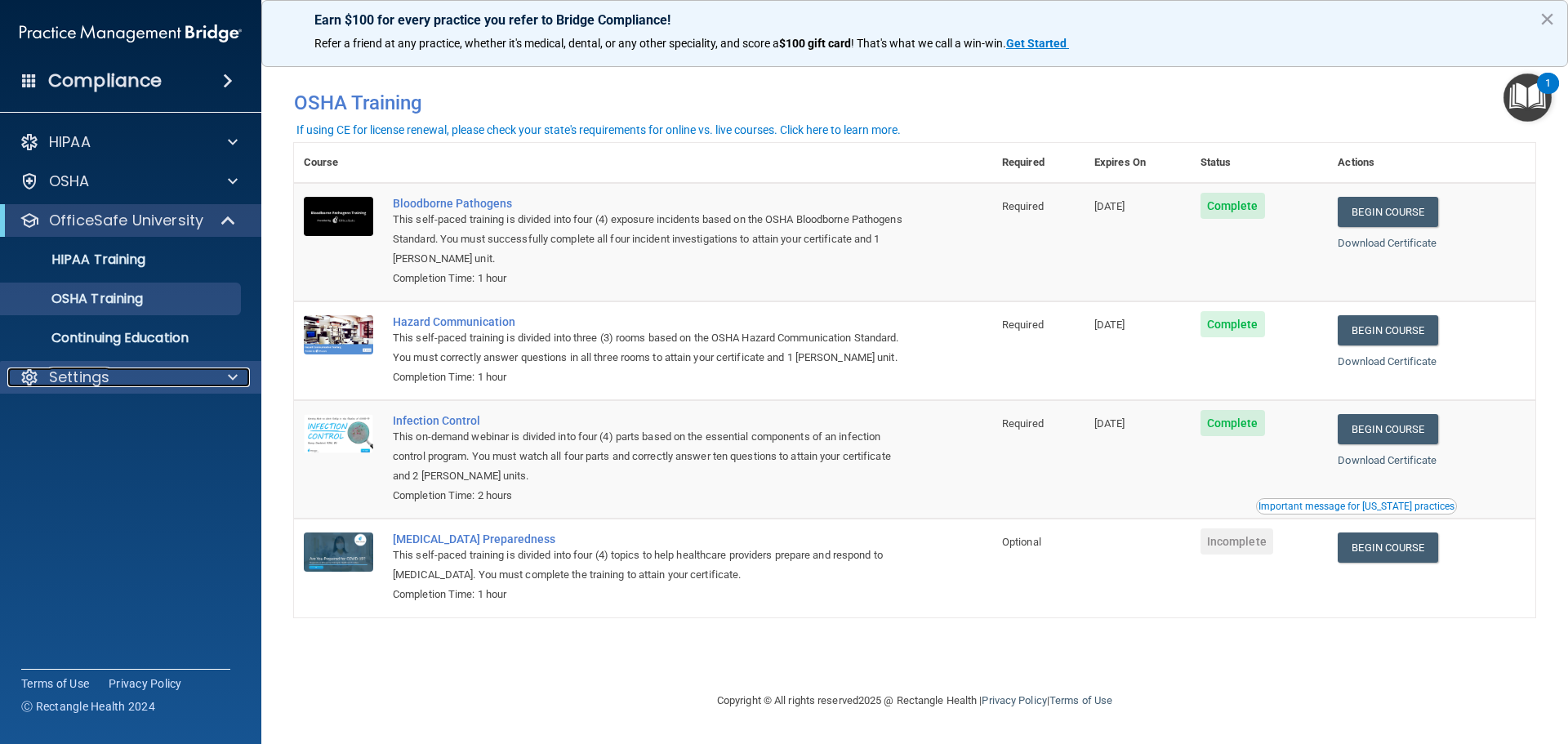
click at [228, 373] on span at bounding box center [233, 377] width 10 height 20
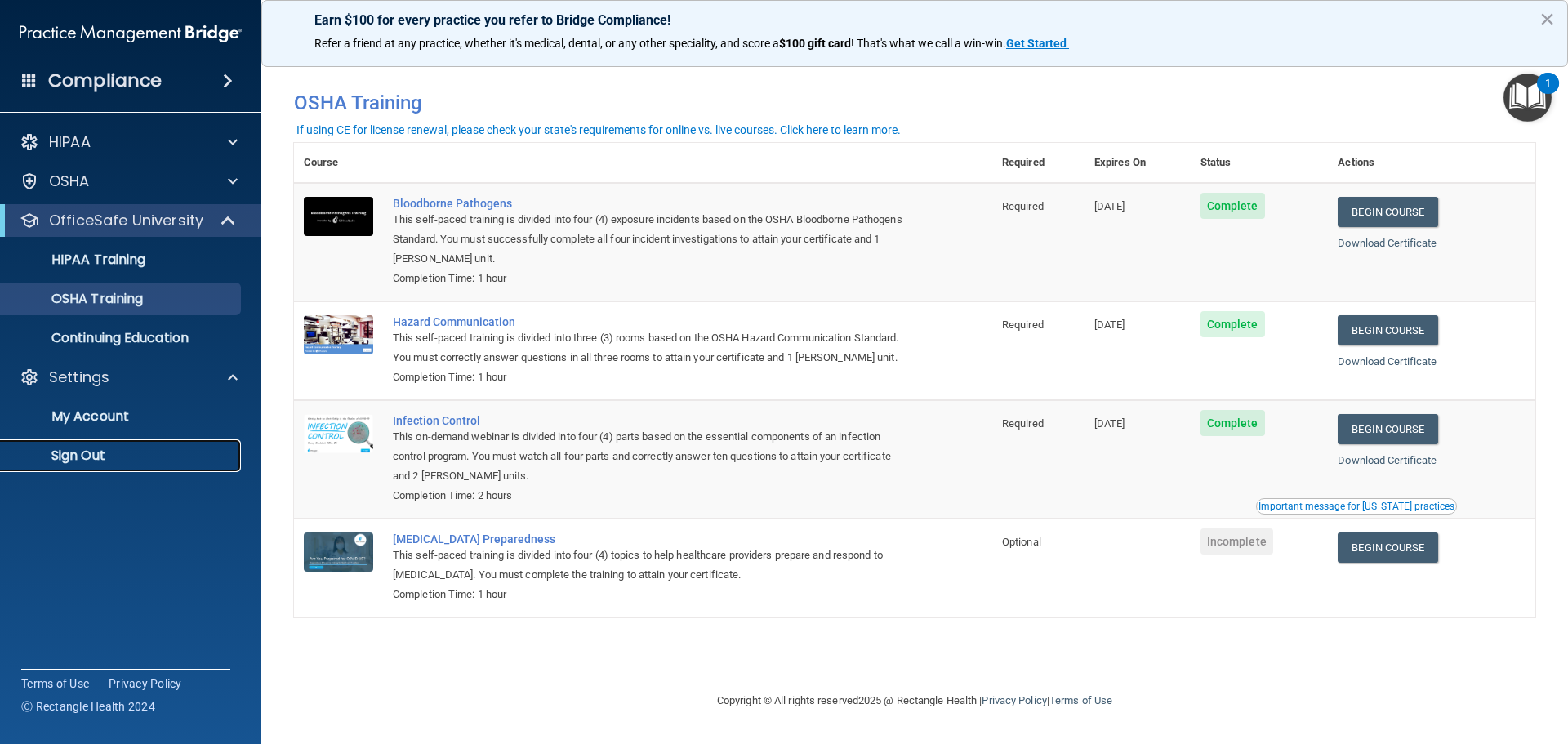
click at [97, 456] on p "Sign Out" at bounding box center [122, 456] width 223 height 17
